Goal: Find specific page/section: Find specific page/section

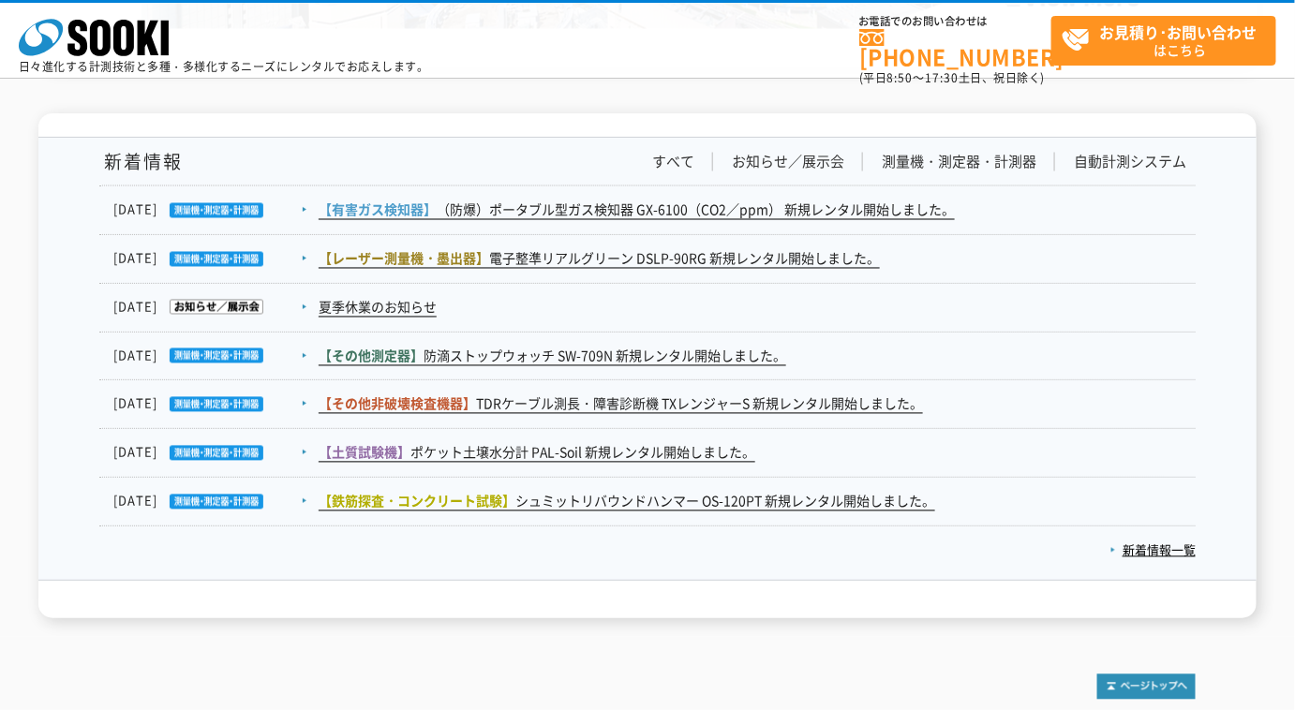
scroll to position [2939, 0]
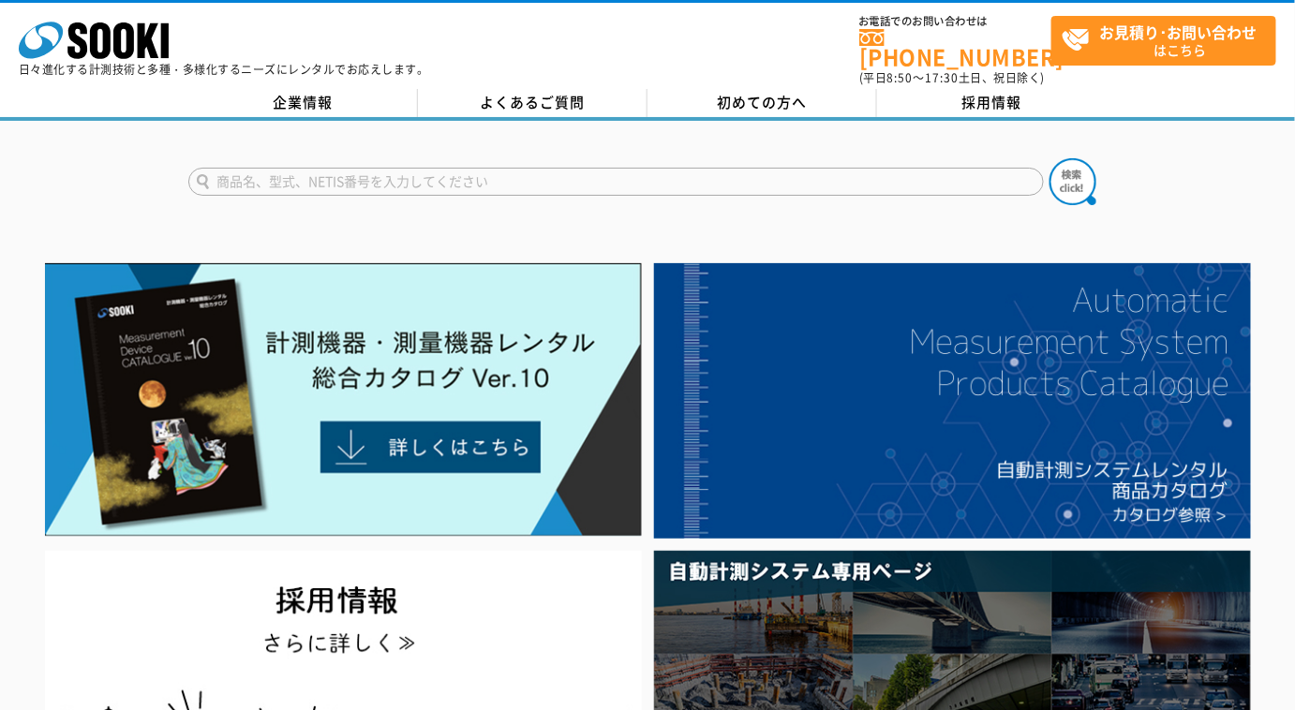
click at [500, 180] on input "text" at bounding box center [616, 182] width 856 height 28
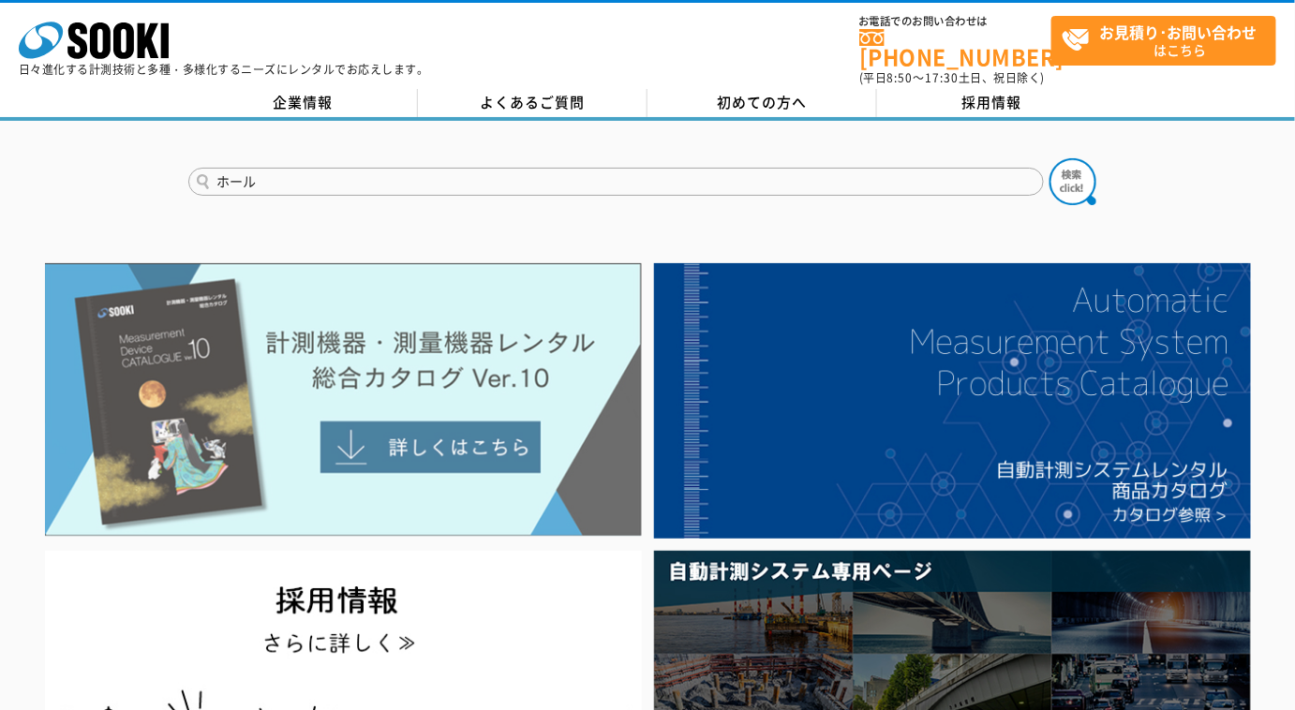
type input "ホール"
click at [1050, 158] on button at bounding box center [1073, 181] width 47 height 47
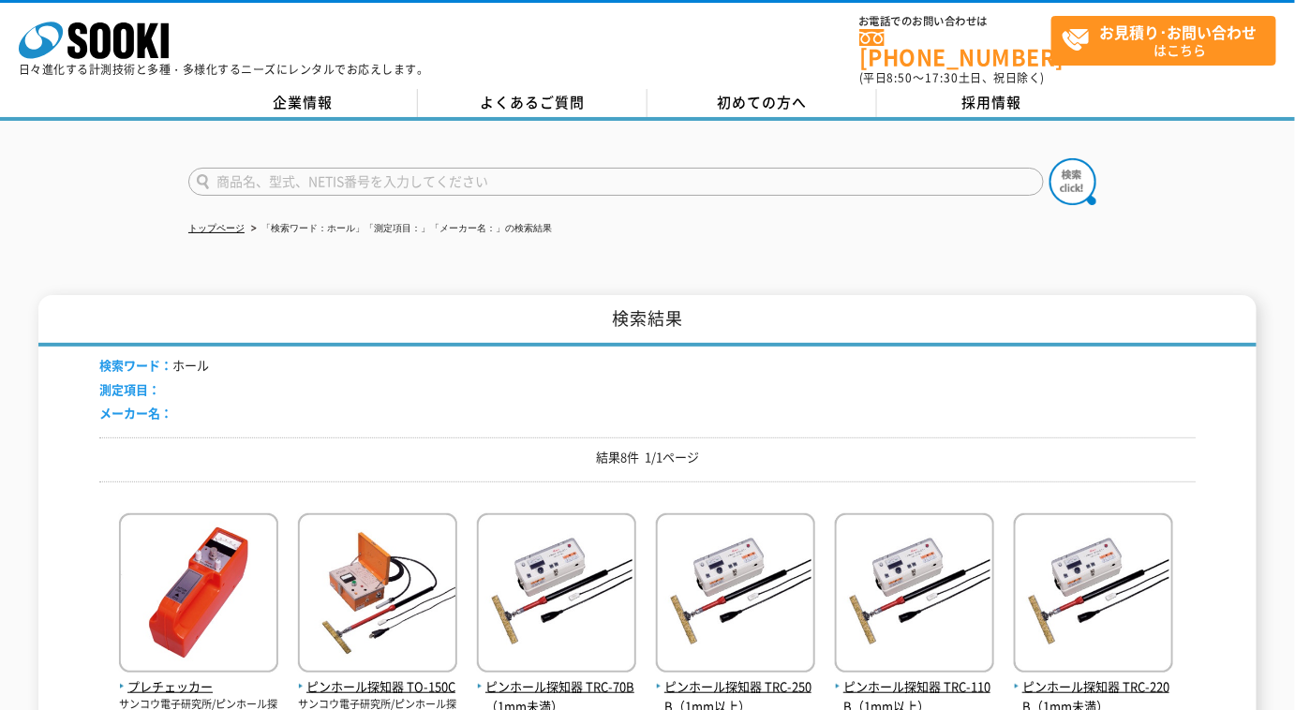
scroll to position [426, 0]
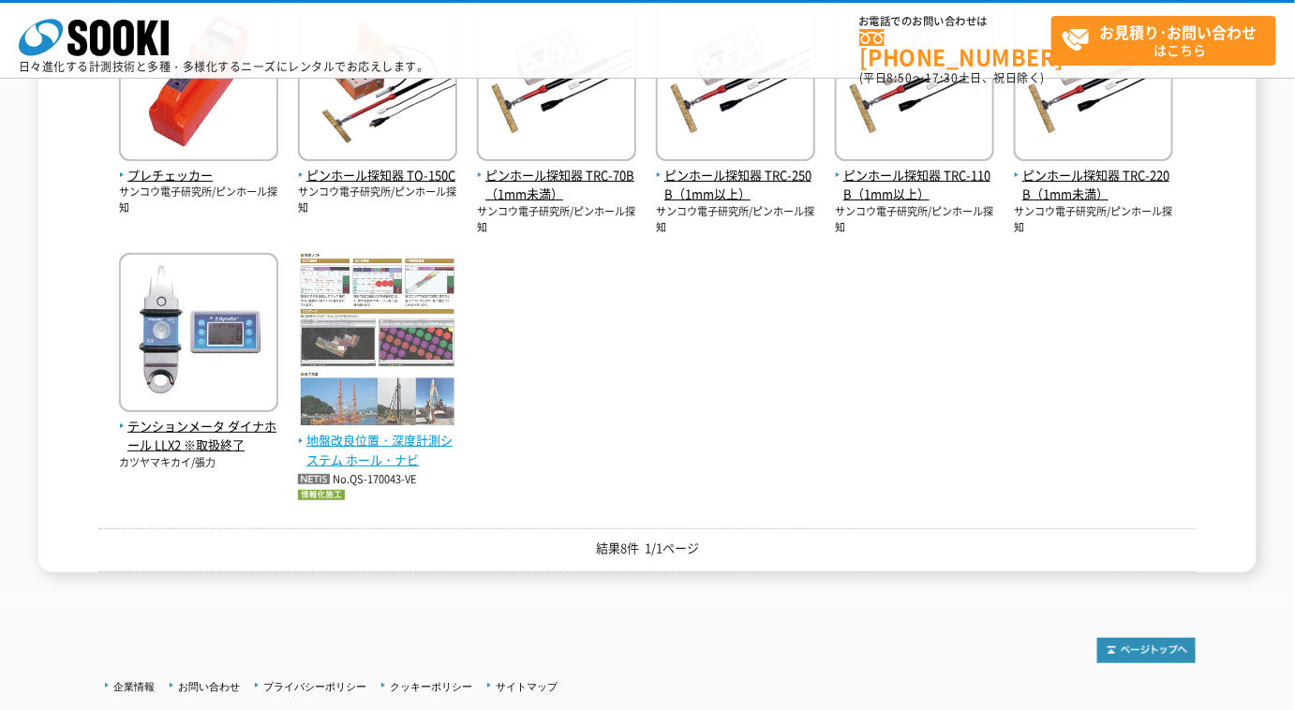
click at [351, 461] on span "地盤改良位置・深度計測システム ホール・ナビ" at bounding box center [377, 450] width 159 height 39
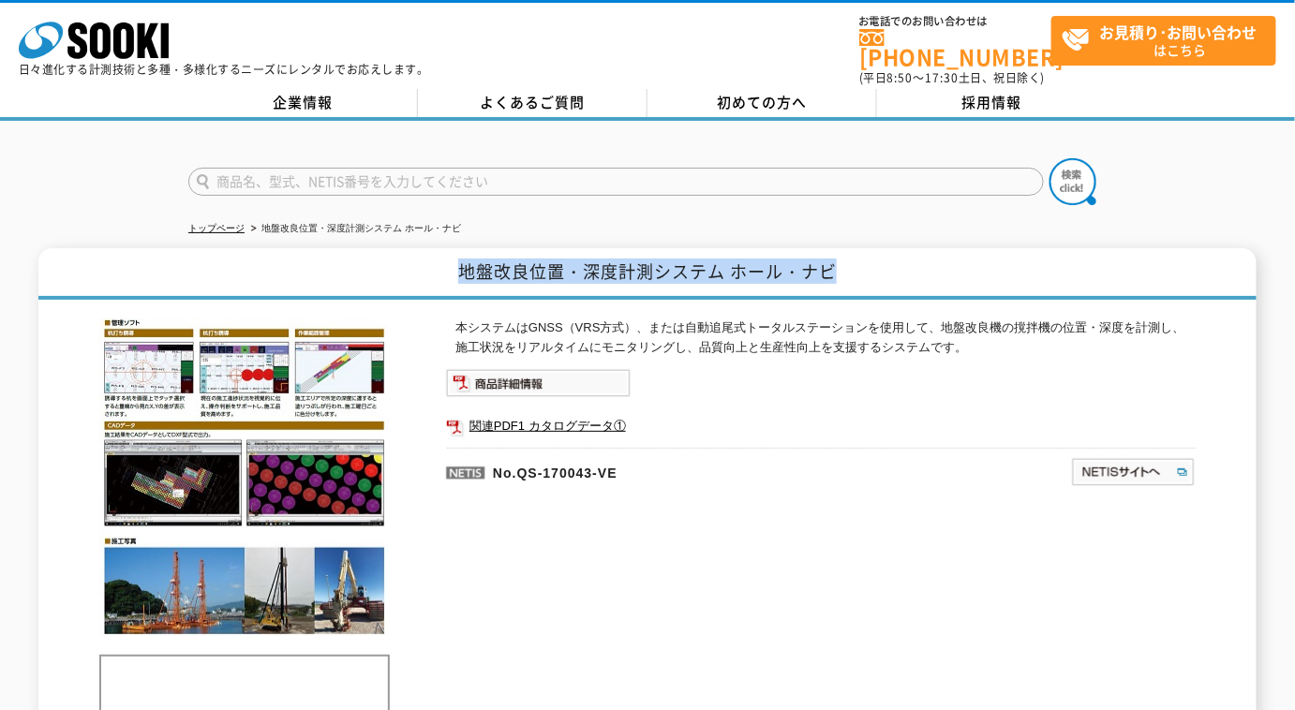
drag, startPoint x: 464, startPoint y: 261, endPoint x: 889, endPoint y: 243, distance: 425.9
click at [889, 248] on h1 "地盤改良位置・深度計測システム ホール・ナビ" at bounding box center [647, 274] width 1218 height 52
copy h1 "地盤改良位置・深度計測システム ホール・ナビ"
